Goal: Transaction & Acquisition: Purchase product/service

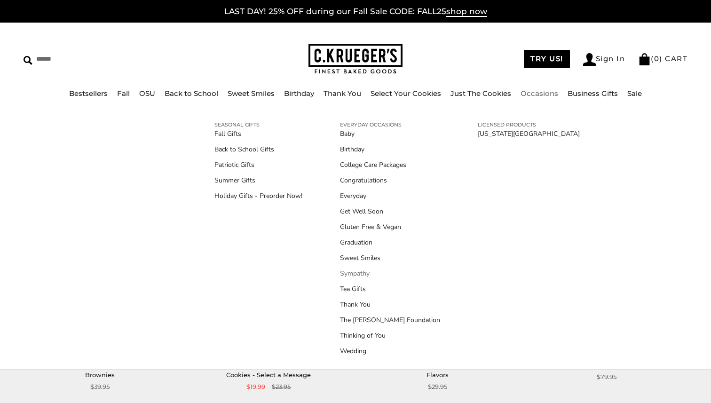
click at [357, 270] on link "Sympathy" at bounding box center [390, 273] width 100 height 10
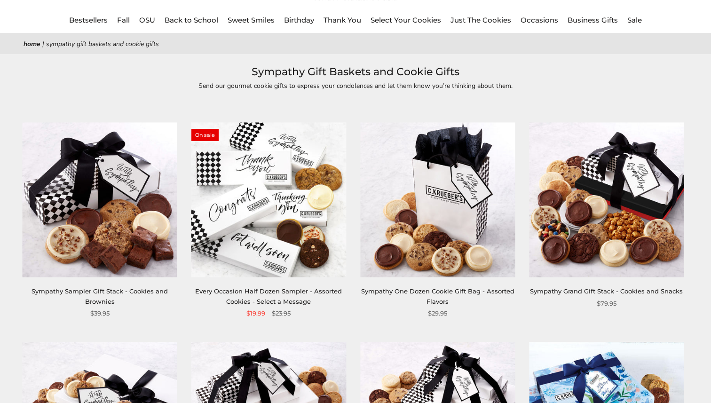
scroll to position [74, 0]
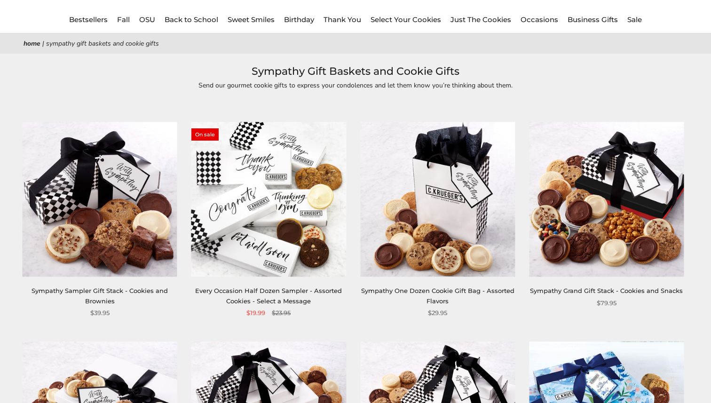
click at [270, 296] on div "Every Occasion Half Dozen Sampler - Assorted Cookies - Select a Message" at bounding box center [268, 296] width 155 height 20
click at [274, 294] on link "Every Occasion Half Dozen Sampler - Assorted Cookies - Select a Message" at bounding box center [268, 295] width 147 height 17
